Goal: Check status: Check status

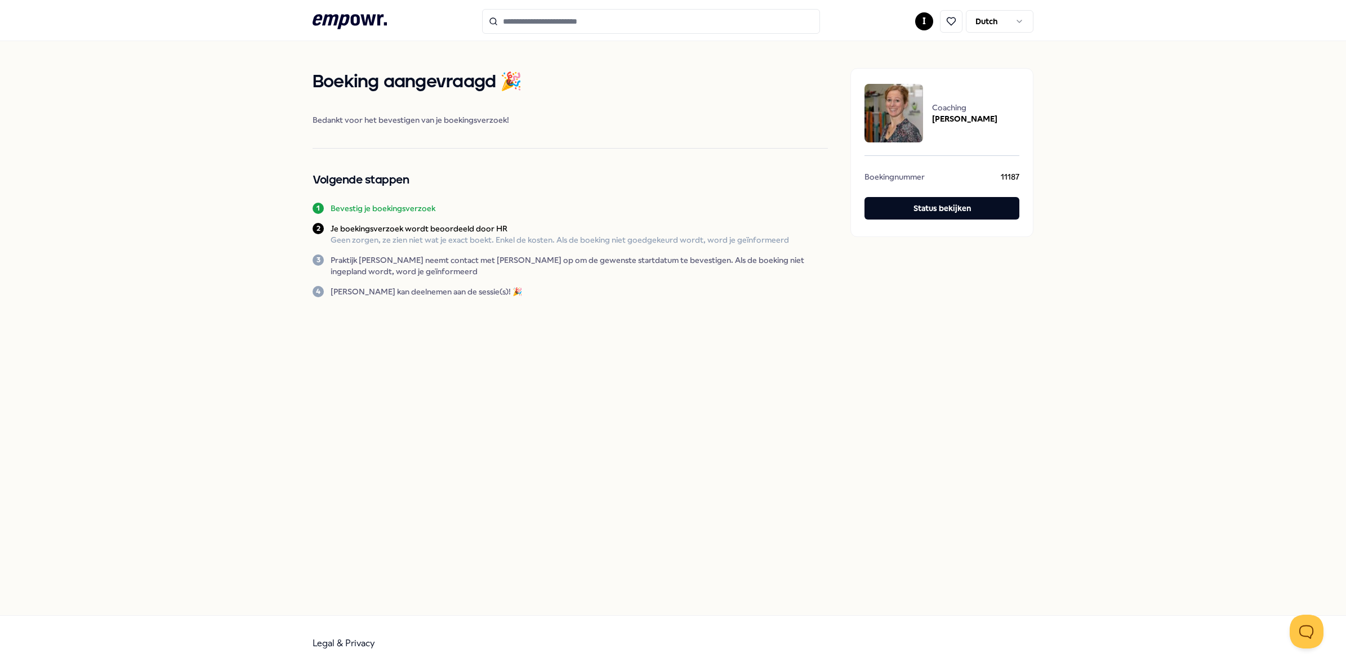
click at [925, 23] on html ".empowr-logo_svg__cls-1{fill:#03032f} I Dutch Boeking aangevraagd 🎉 Bedankt voo…" at bounding box center [673, 335] width 1346 height 671
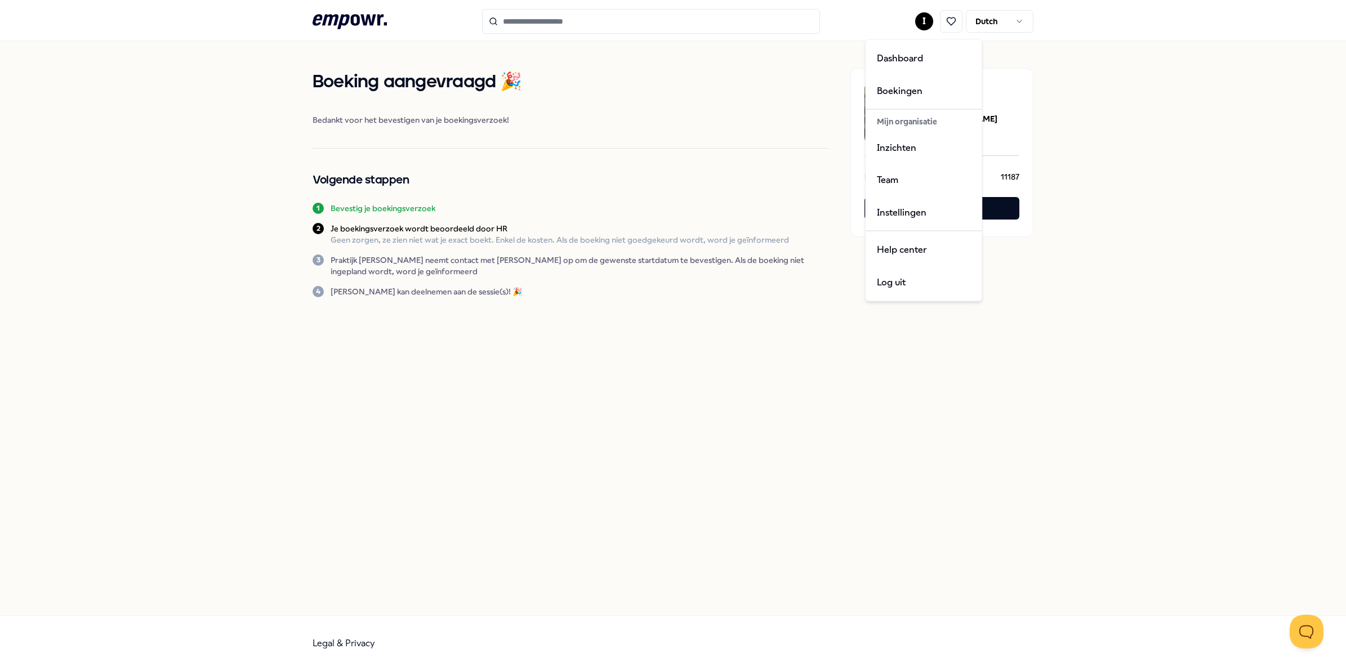
click at [894, 122] on div "Mijn organisatie" at bounding box center [923, 121] width 111 height 19
click at [894, 89] on div "Boekingen" at bounding box center [923, 90] width 111 height 33
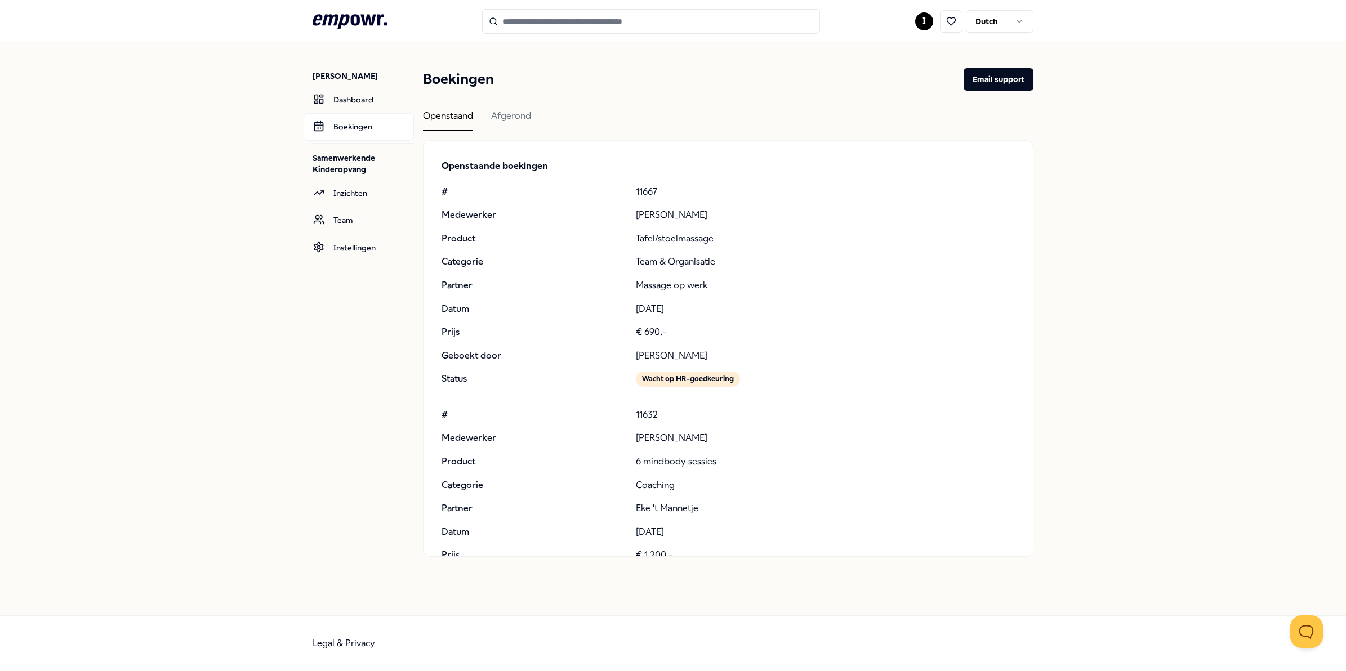
click at [448, 116] on div "Openstaand" at bounding box center [448, 120] width 50 height 22
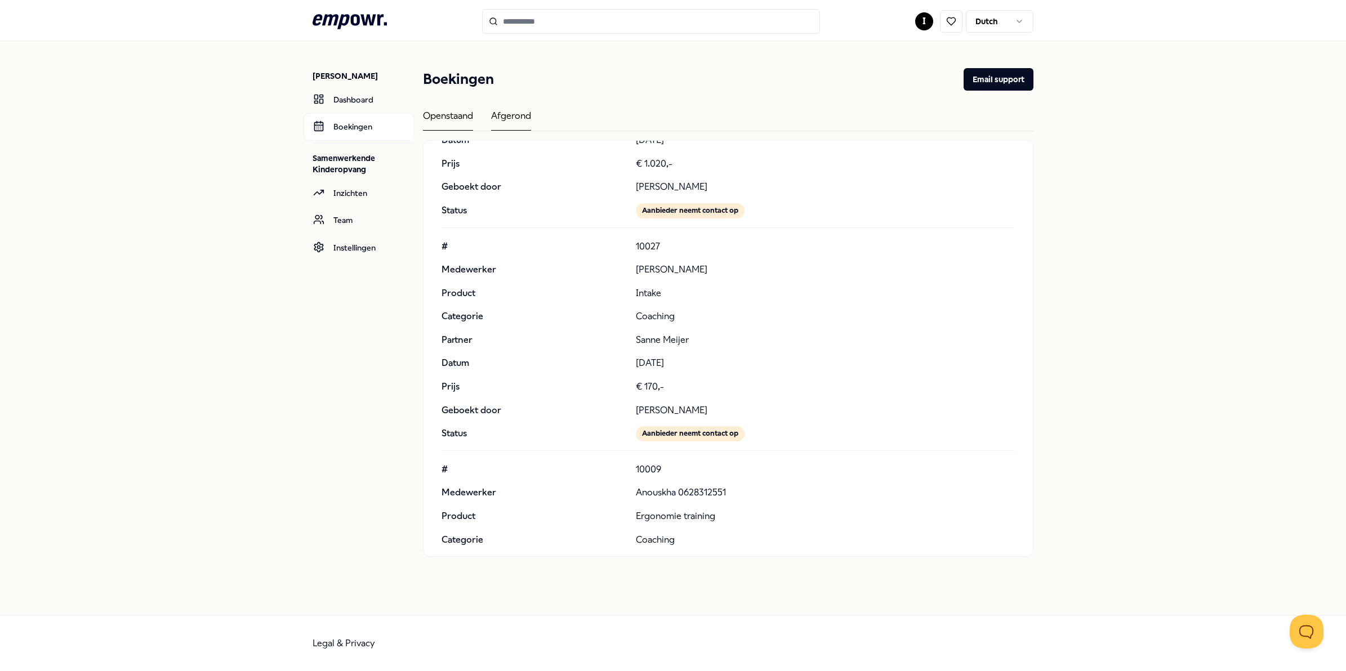
click at [519, 113] on div "Afgerond" at bounding box center [511, 120] width 40 height 22
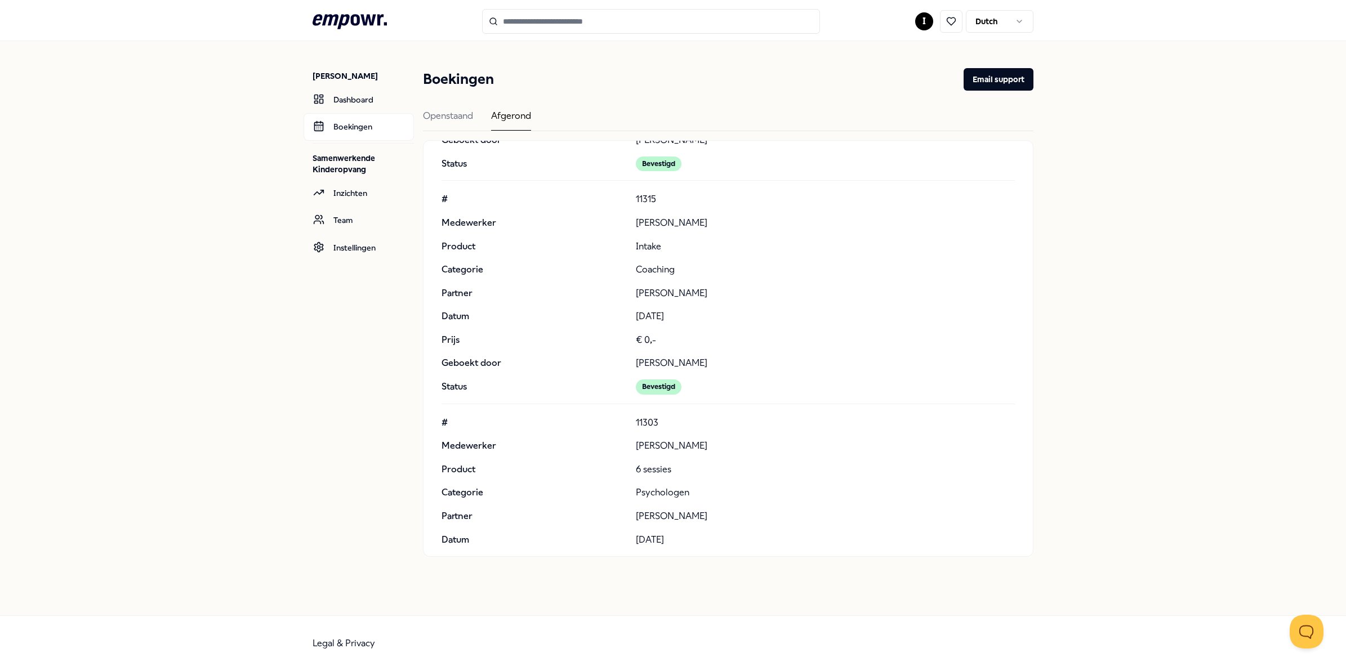
scroll to position [2347, 0]
